Goal: Transaction & Acquisition: Purchase product/service

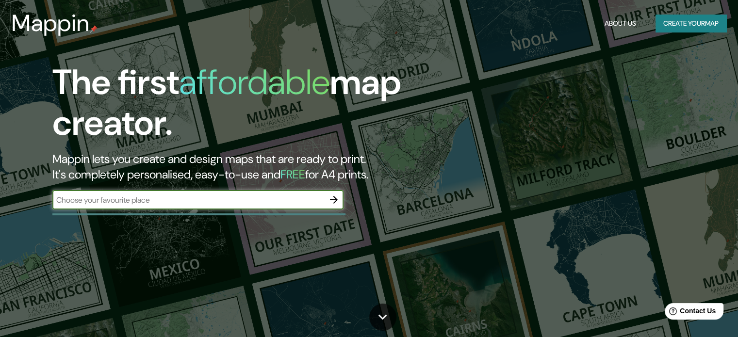
click at [62, 196] on input "text" at bounding box center [188, 200] width 272 height 11
type input "medellin"
click at [335, 196] on icon "button" at bounding box center [334, 200] width 12 height 12
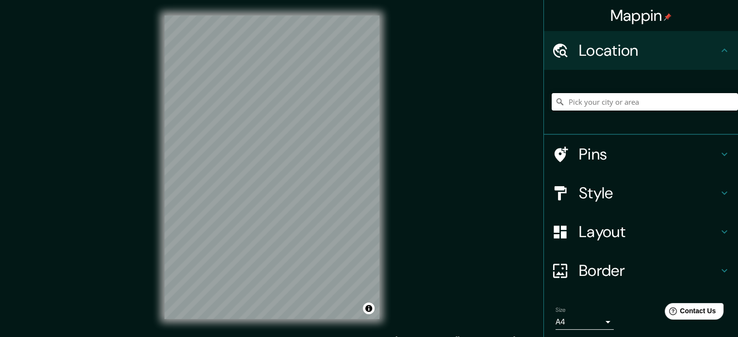
click at [591, 106] on input "Pick your city or area" at bounding box center [645, 101] width 186 height 17
type input "[GEOGRAPHIC_DATA], [GEOGRAPHIC_DATA], [GEOGRAPHIC_DATA]"
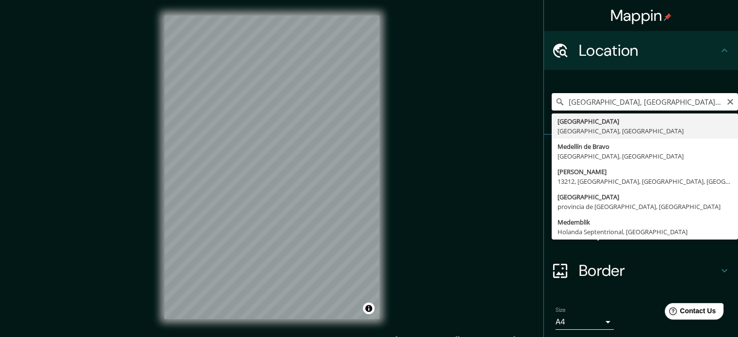
click at [687, 104] on input "[GEOGRAPHIC_DATA], [GEOGRAPHIC_DATA], [GEOGRAPHIC_DATA]" at bounding box center [645, 101] width 186 height 17
click at [654, 267] on h4 "Border" at bounding box center [649, 270] width 140 height 19
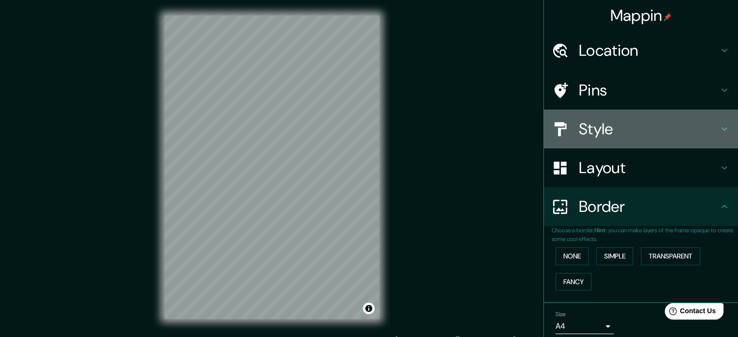
click at [620, 126] on h4 "Style" at bounding box center [649, 128] width 140 height 19
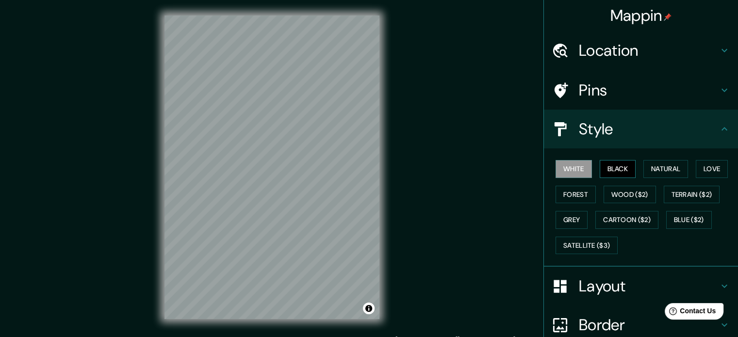
click at [608, 174] on button "Black" at bounding box center [618, 169] width 36 height 18
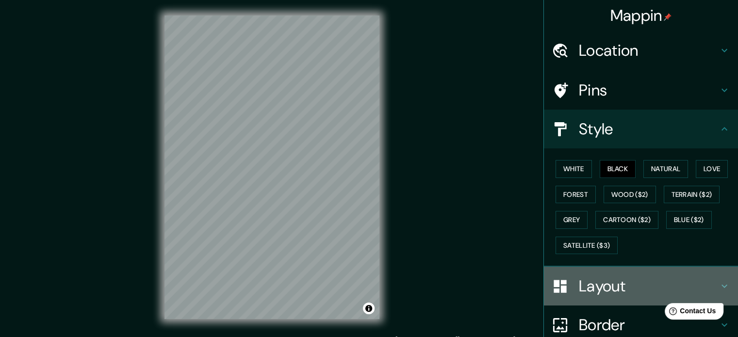
click at [617, 282] on h4 "Layout" at bounding box center [649, 286] width 140 height 19
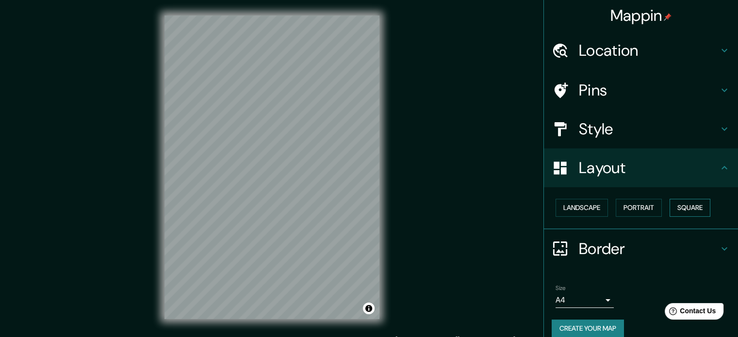
click at [678, 212] on button "Square" at bounding box center [690, 208] width 41 height 18
